Goal: Information Seeking & Learning: Learn about a topic

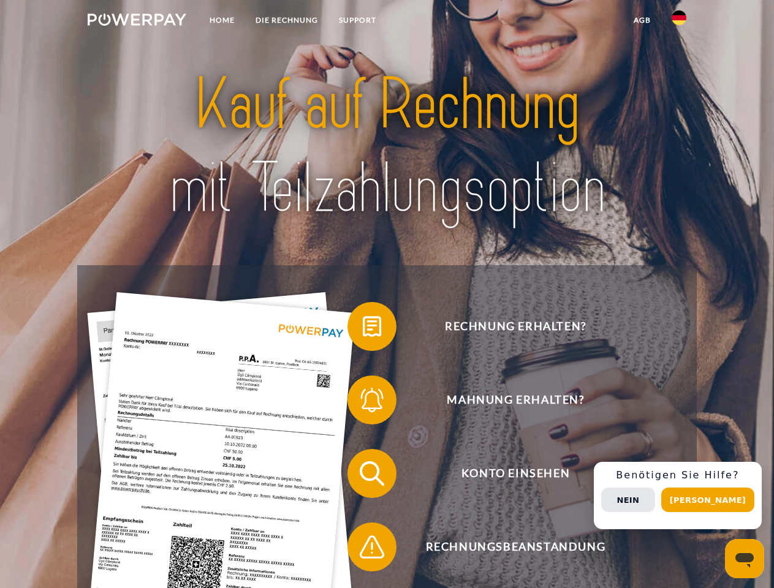
click at [137, 21] on img at bounding box center [137, 19] width 99 height 12
click at [679, 21] on img at bounding box center [679, 17] width 15 height 15
click at [642, 20] on link "agb" at bounding box center [642, 20] width 38 height 22
click at [363, 329] on span at bounding box center [353, 326] width 61 height 61
click at [363, 403] on span at bounding box center [353, 400] width 61 height 61
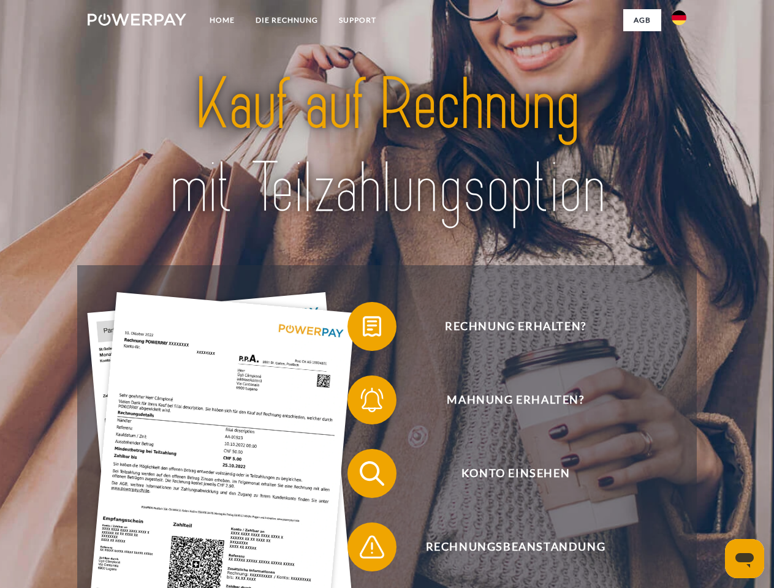
click at [363, 476] on span at bounding box center [353, 473] width 61 height 61
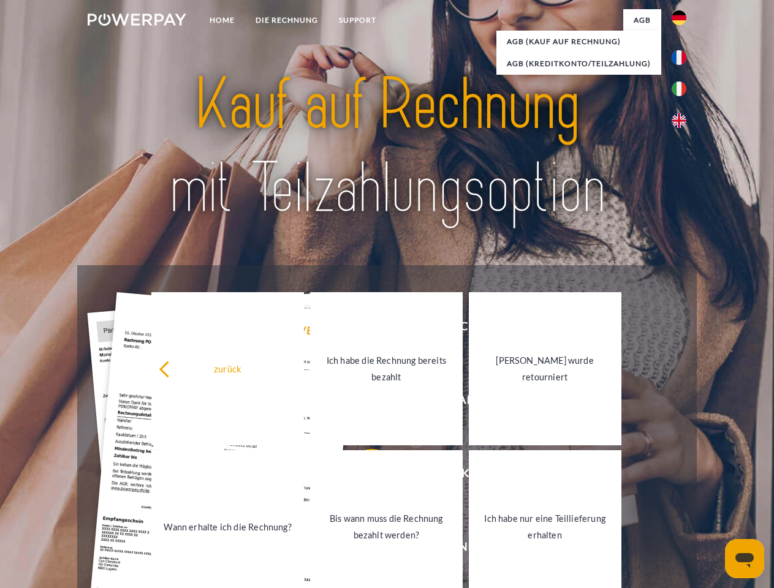
click at [363, 550] on link "Bis wann muss die Rechnung bezahlt werden?" at bounding box center [386, 526] width 153 height 153
click at [682, 496] on div "Rechnung erhalten? Mahnung erhalten? Konto einsehen" at bounding box center [386, 510] width 619 height 490
click at [652, 498] on span "Konto einsehen" at bounding box center [515, 473] width 300 height 49
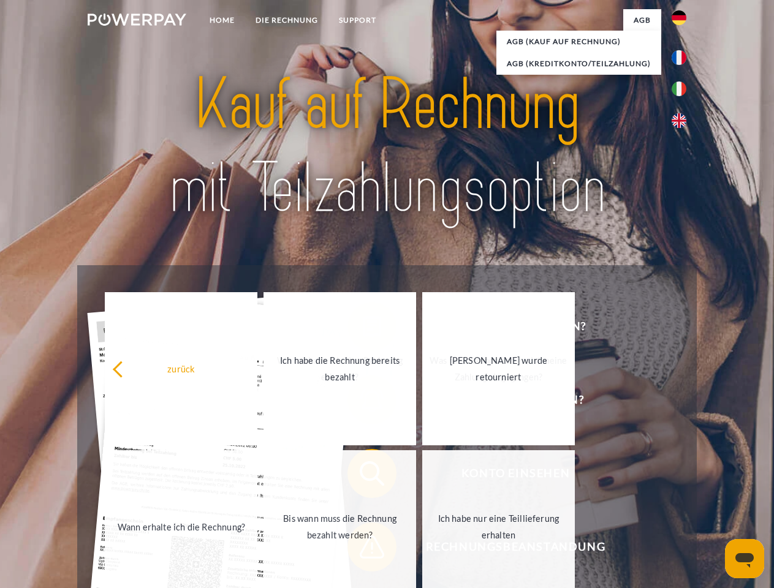
click at [712, 500] on header "Home DIE RECHNUNG SUPPORT" at bounding box center [387, 423] width 774 height 846
